Goal: Find specific page/section: Find specific page/section

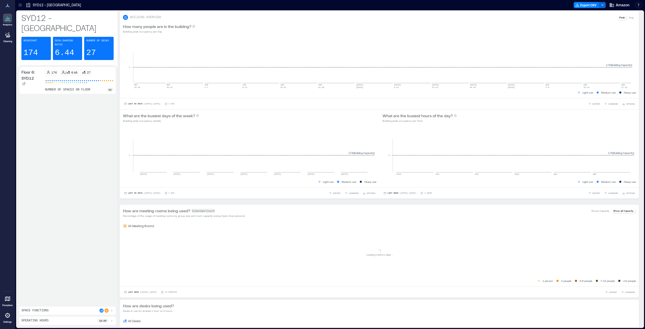
click at [20, 5] on icon at bounding box center [20, 5] width 5 height 5
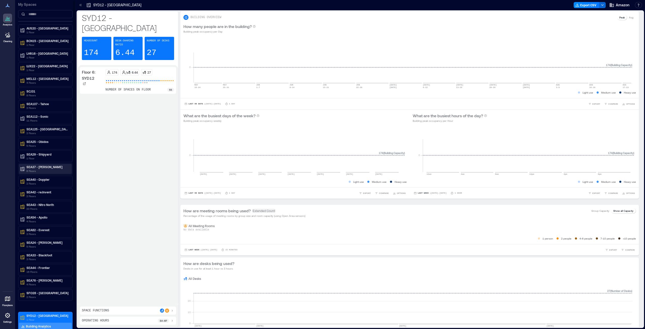
click at [41, 166] on p "SEA37 - [PERSON_NAME]" at bounding box center [47, 167] width 42 height 4
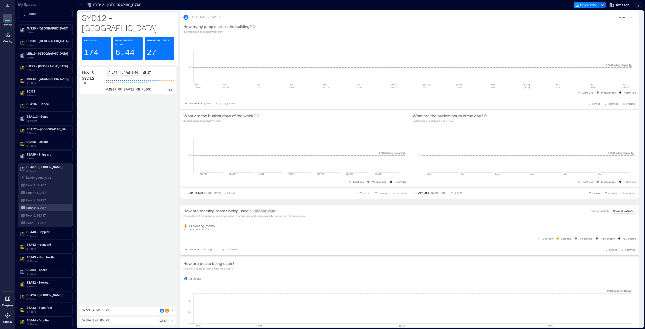
click at [37, 206] on p "Floor 4: SEA37" at bounding box center [36, 207] width 20 height 4
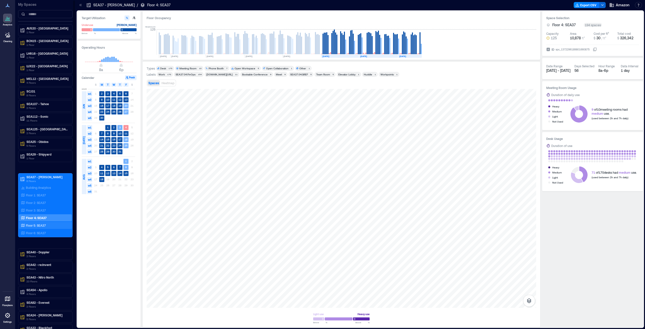
click at [32, 224] on p "Floor 5: SEA37" at bounding box center [36, 225] width 20 height 4
